Goal: Task Accomplishment & Management: Manage account settings

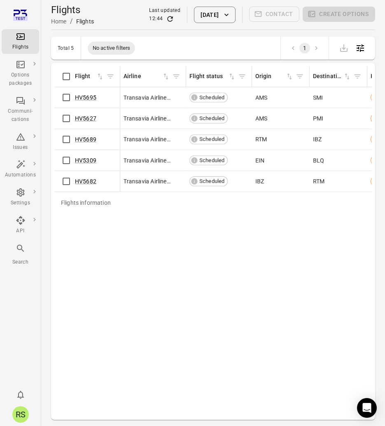
click at [168, 280] on div "Flights information Flight Airline Flight status Origin Destination Has pax Loa…" at bounding box center [212, 241] width 317 height 351
click at [145, 244] on div "Flights information Flight Airline Flight status Origin Destination Has pax Loa…" at bounding box center [212, 241] width 317 height 351
click at [216, 239] on div "Flights information Flight Airline Flight status Origin Destination Has pax Loa…" at bounding box center [212, 241] width 317 height 351
click at [186, 271] on div "Flights information Flight Airline Flight status Origin Destination Has pax Loa…" at bounding box center [212, 241] width 317 height 351
click at [209, 243] on div "Flights information Flight Airline Flight status Origin Destination Has pax Loa…" at bounding box center [212, 241] width 317 height 351
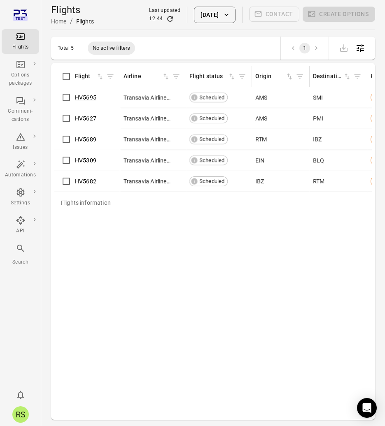
click at [214, 289] on div "Flights information Flight Airline Flight status Origin Destination Has pax Loa…" at bounding box center [212, 241] width 317 height 351
click at [240, 240] on div "Flights information Flight Airline Flight status Origin Destination Has pax Loa…" at bounding box center [212, 241] width 317 height 351
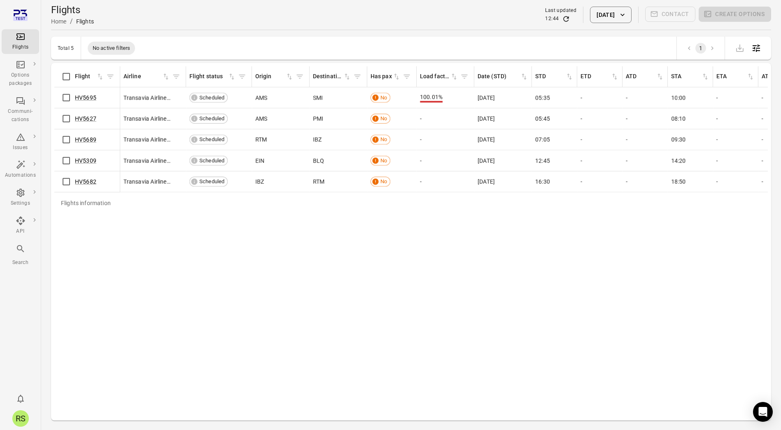
click at [249, 240] on div "Flights information Flight Airline Flight status Origin Destination Has pax Loa…" at bounding box center [410, 241] width 713 height 351
click at [245, 264] on div "Flights information Flight Airline Flight status Origin Destination Has pax Loa…" at bounding box center [410, 241] width 713 height 351
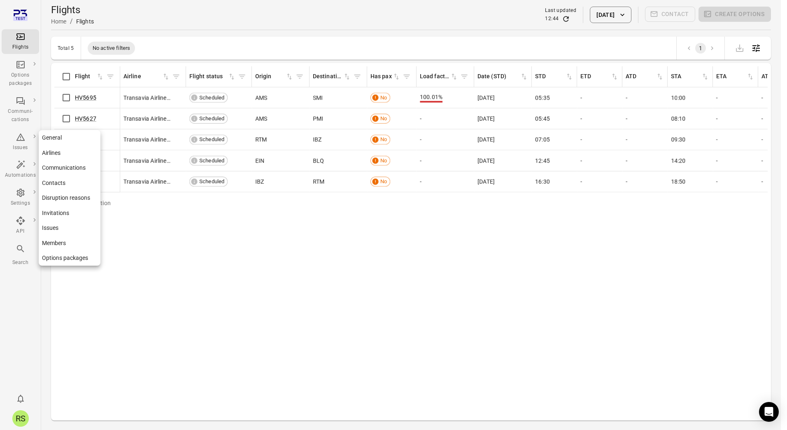
click at [18, 196] on icon "Main navigation" at bounding box center [20, 193] width 8 height 8
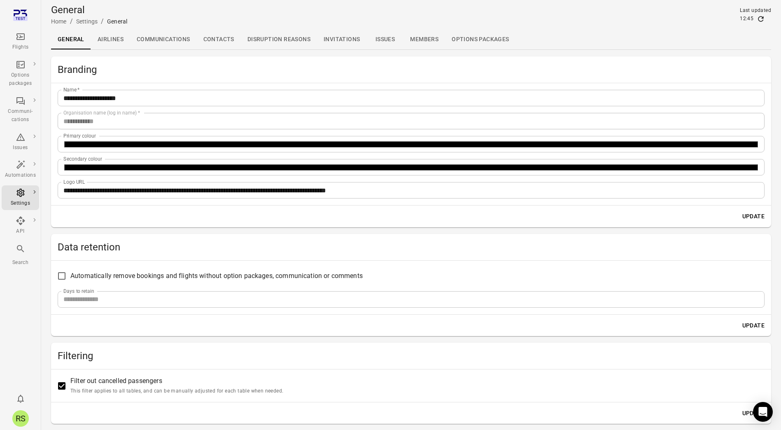
click at [2, 185] on link "Settings" at bounding box center [20, 197] width 37 height 25
click at [278, 63] on h2 "Branding" at bounding box center [411, 69] width 707 height 13
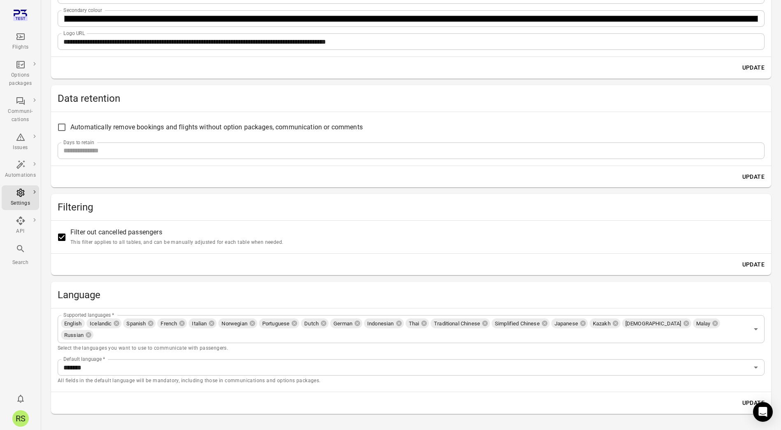
scroll to position [154, 0]
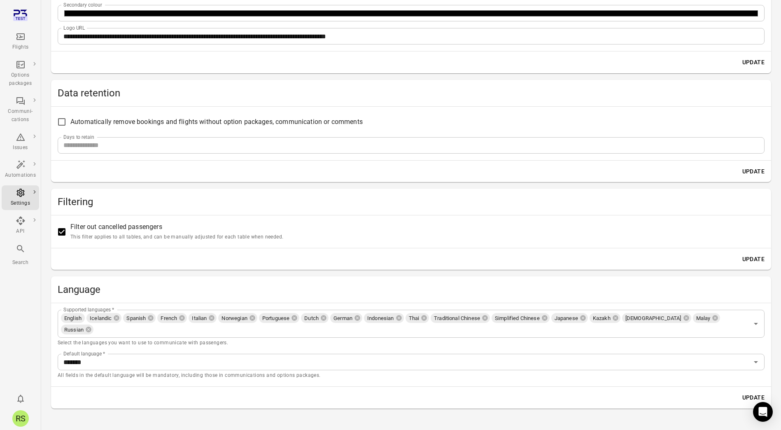
click at [264, 176] on div "Update" at bounding box center [411, 172] width 720 height 22
